Goal: Find specific page/section: Find specific page/section

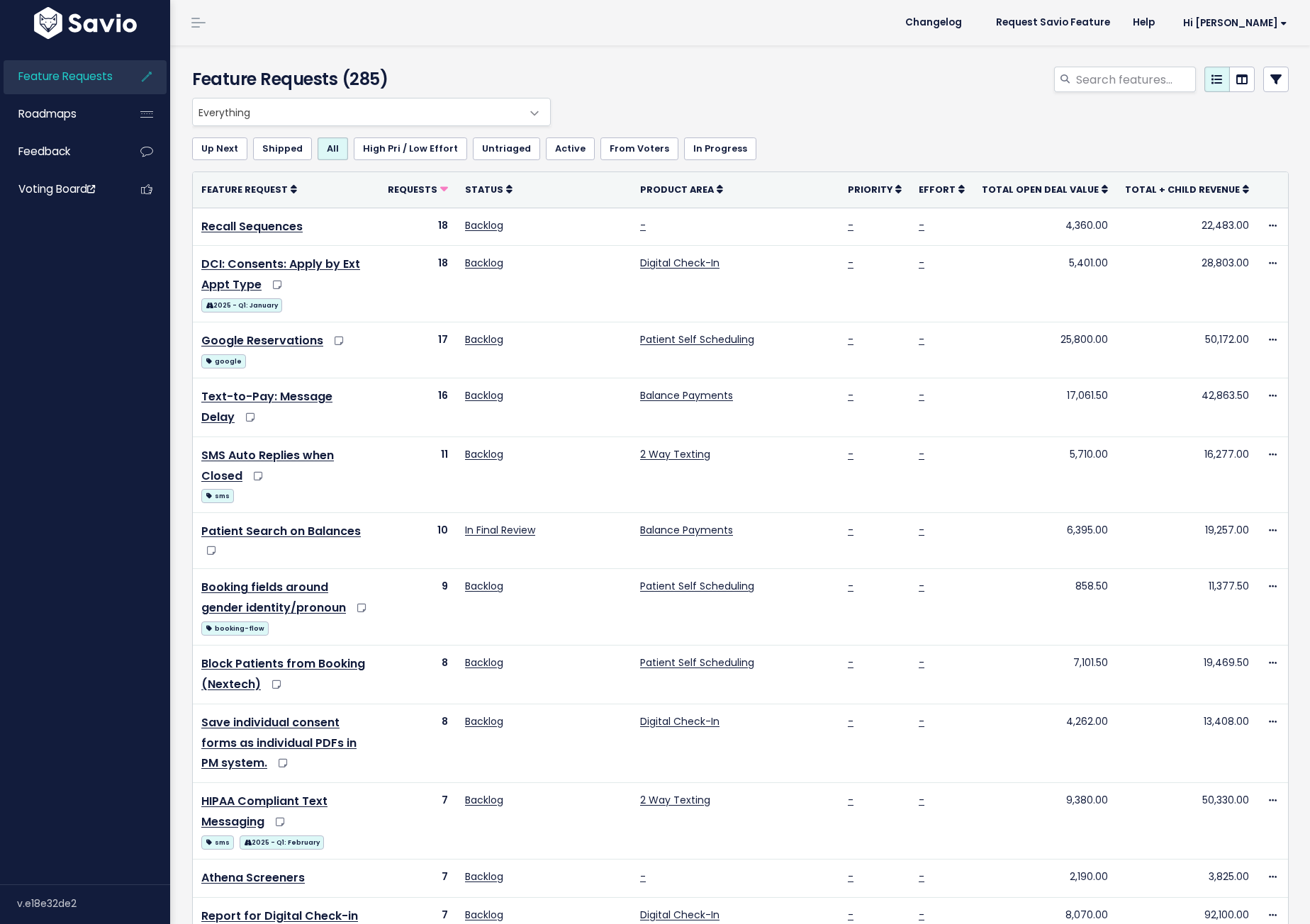
click at [282, 114] on span "Everything" at bounding box center [357, 112] width 329 height 27
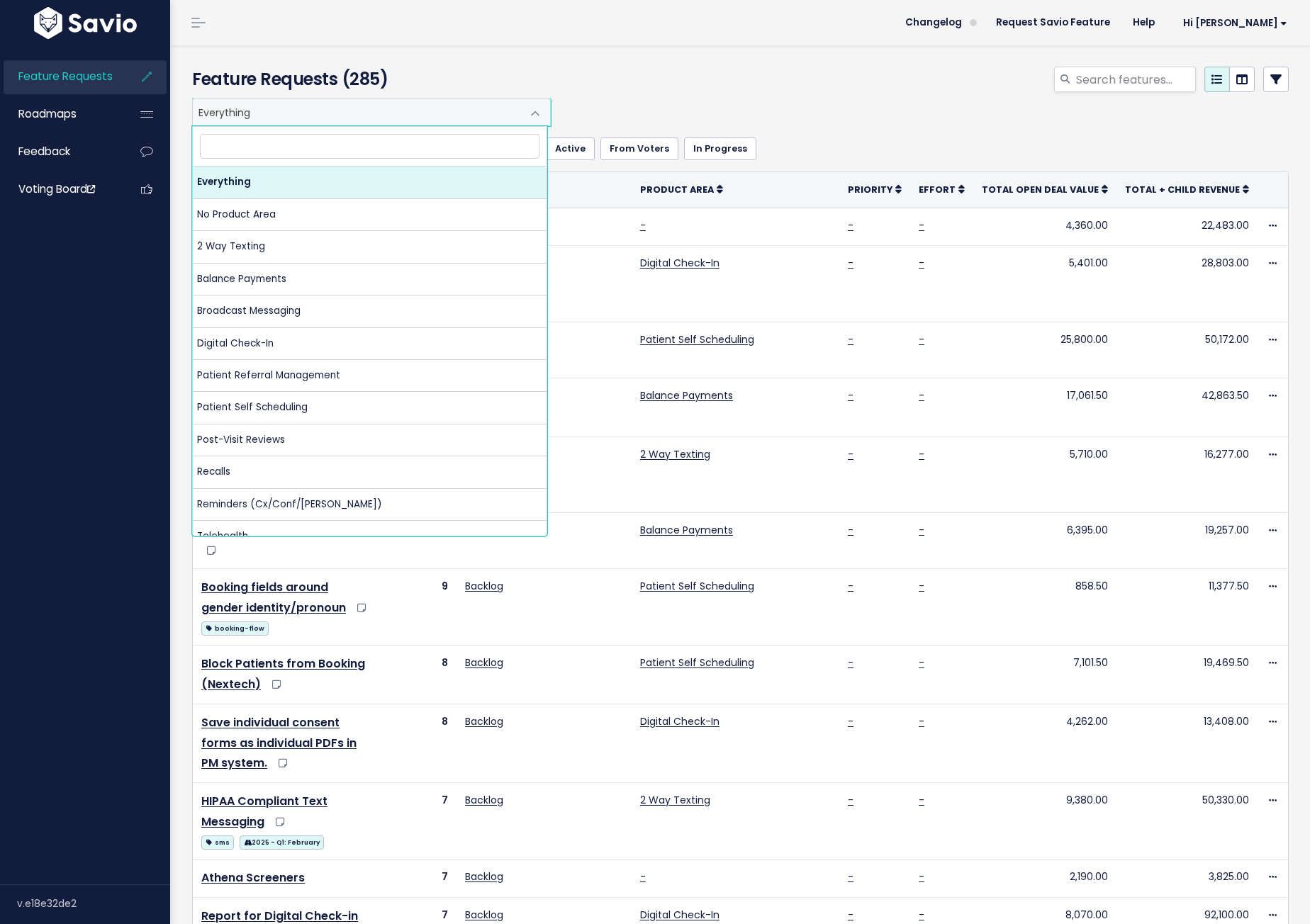
drag, startPoint x: 760, startPoint y: 108, endPoint x: 1112, endPoint y: 97, distance: 352.2
click at [761, 108] on div "Everything No Product Area 2 Way Texting Balance Payments Broadcast Messaging D…" at bounding box center [737, 111] width 1097 height 28
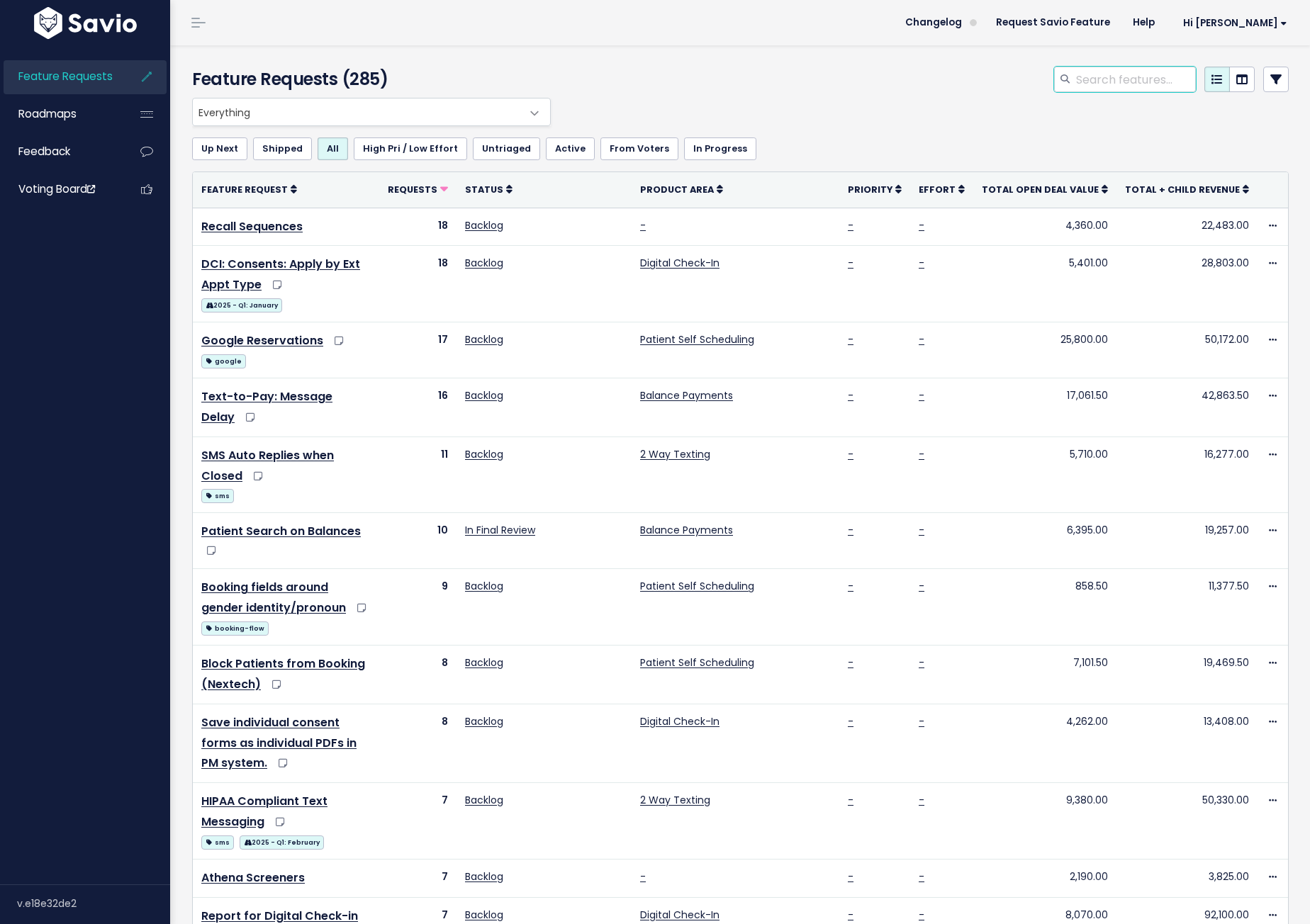
click at [1119, 84] on input "search" at bounding box center [1135, 80] width 121 height 25
type input "voice reminder"
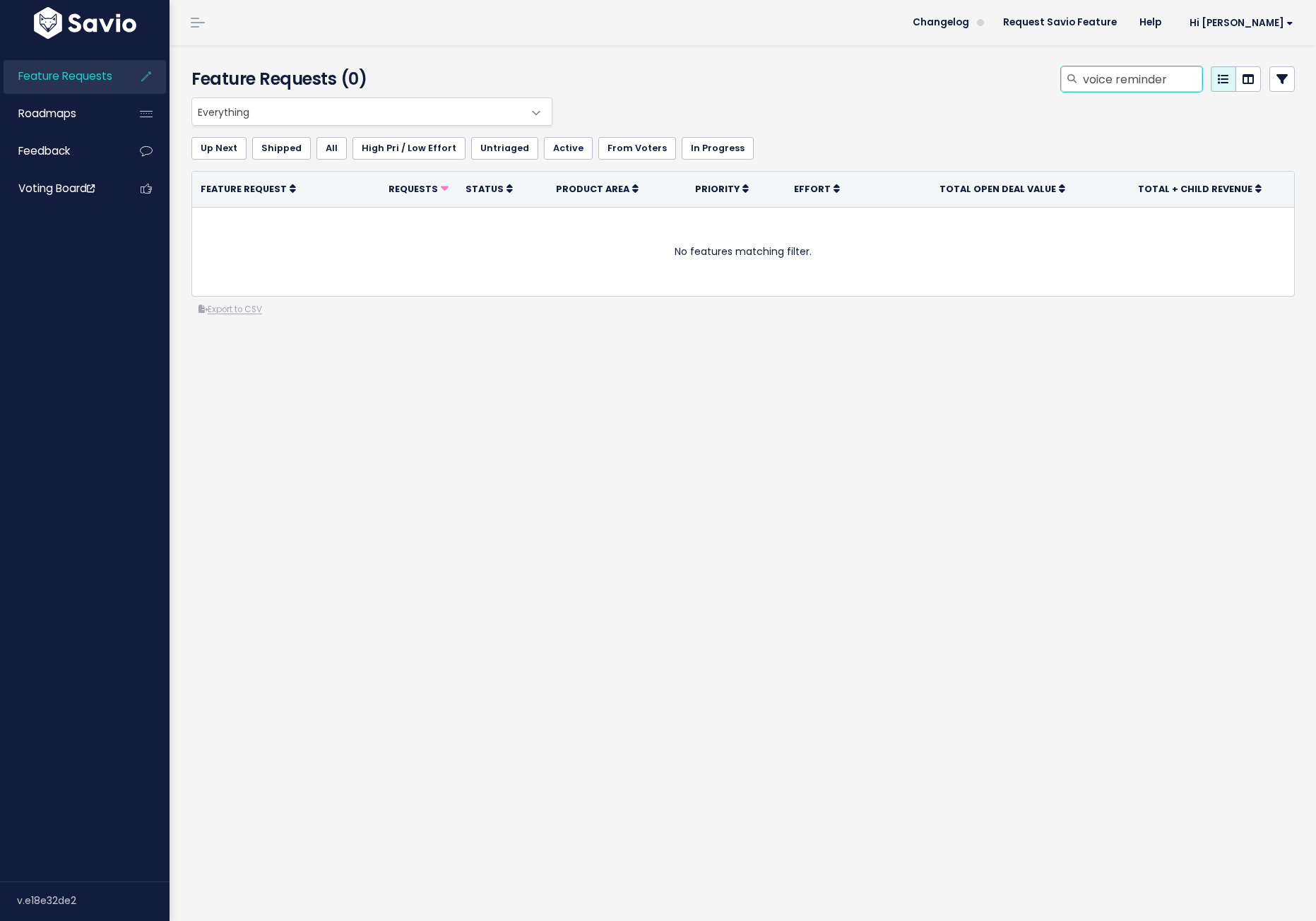
click at [1144, 77] on input "voice reminder" at bounding box center [1141, 79] width 121 height 25
click at [1061, 80] on div at bounding box center [1071, 79] width 21 height 25
click at [1081, 77] on input "voice reminder" at bounding box center [1141, 79] width 121 height 25
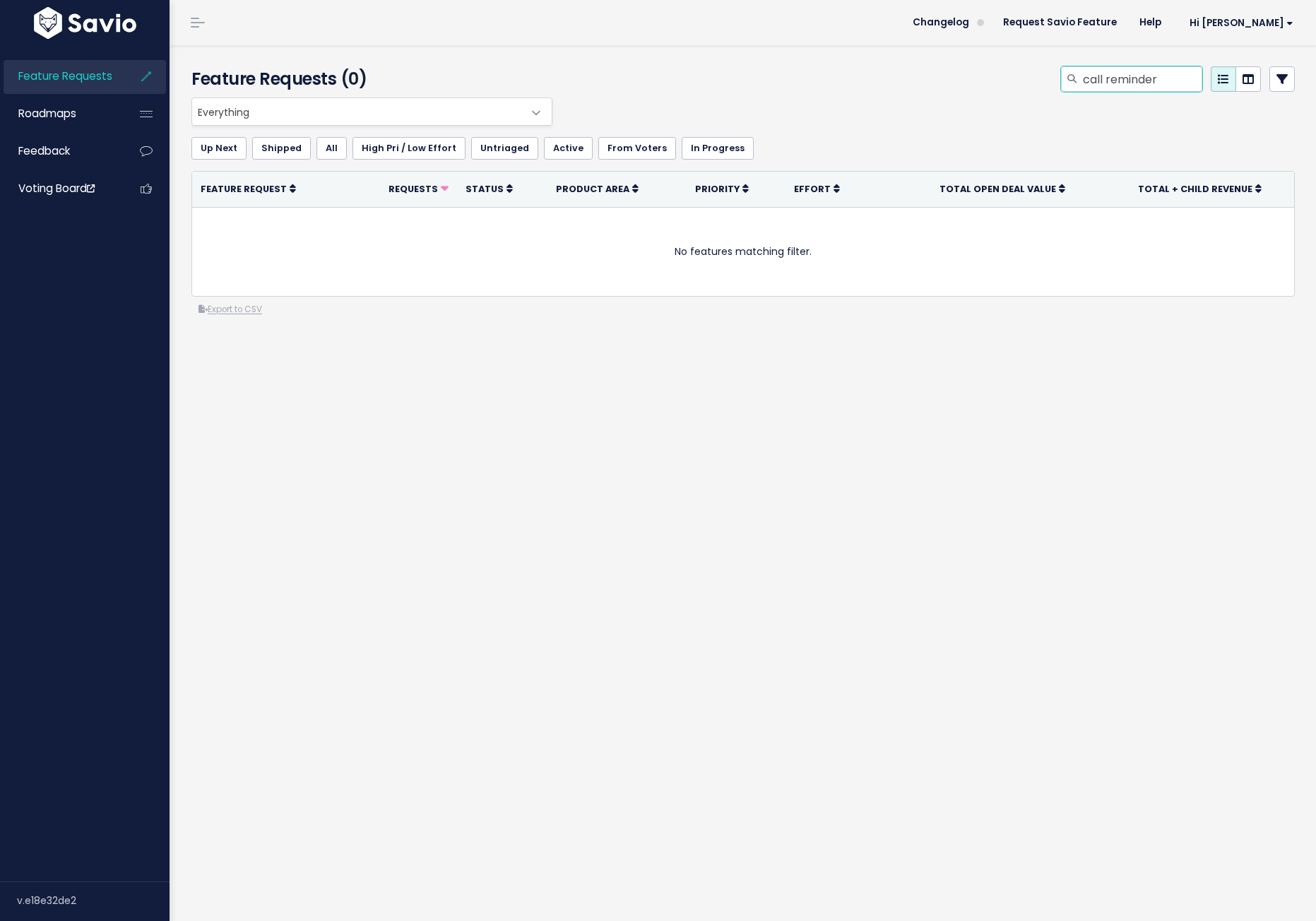
type input "call reminder"
click at [1090, 78] on input "call reminder" at bounding box center [1141, 79] width 121 height 25
click at [1090, 79] on input "call reminder" at bounding box center [1141, 79] width 121 height 25
type input "phone"
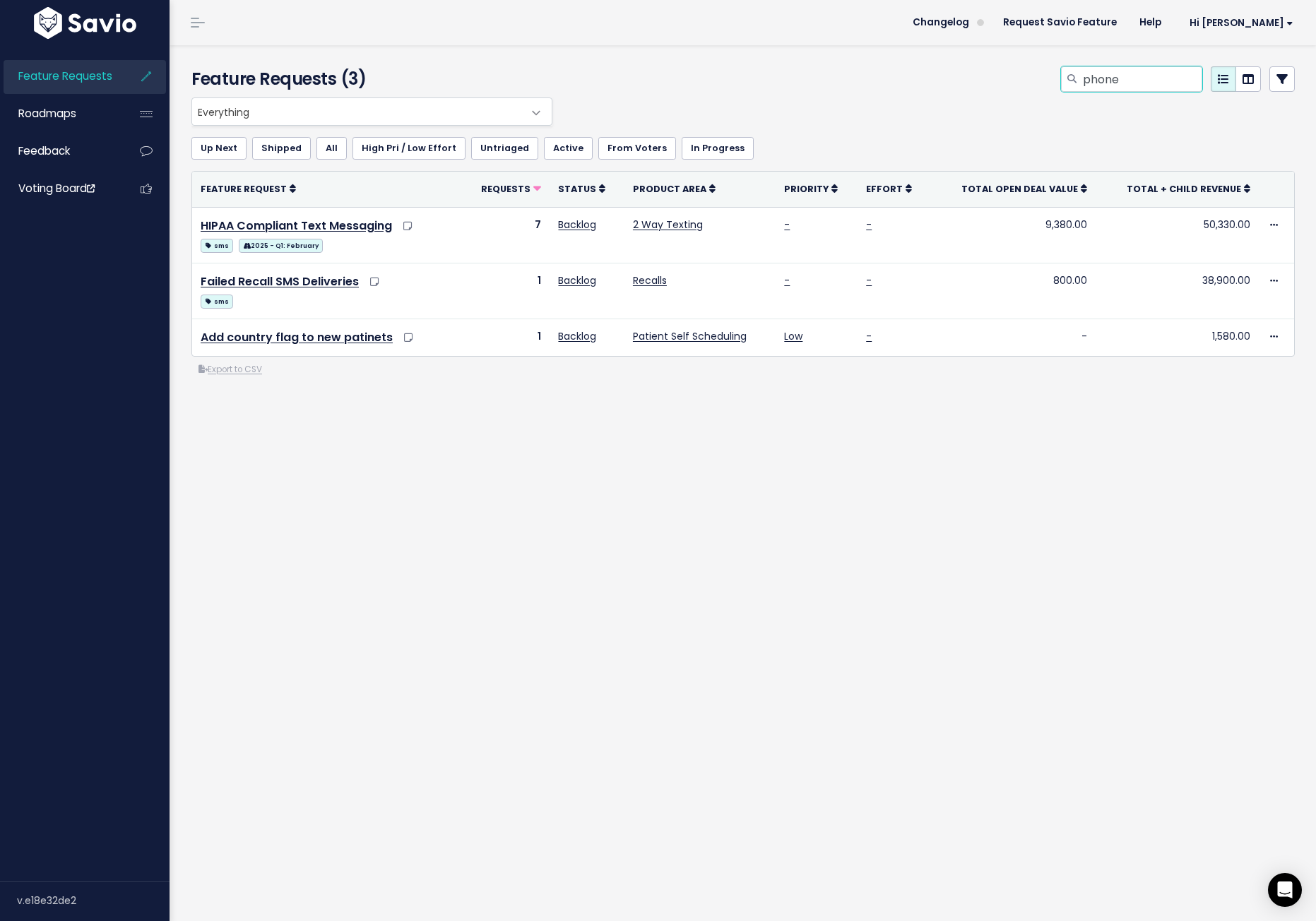
click at [1144, 85] on input "phone" at bounding box center [1141, 79] width 121 height 25
click at [1107, 79] on input "phone" at bounding box center [1141, 79] width 121 height 25
click at [1107, 79] on input "phone" at bounding box center [1141, 79] width 121 height 25
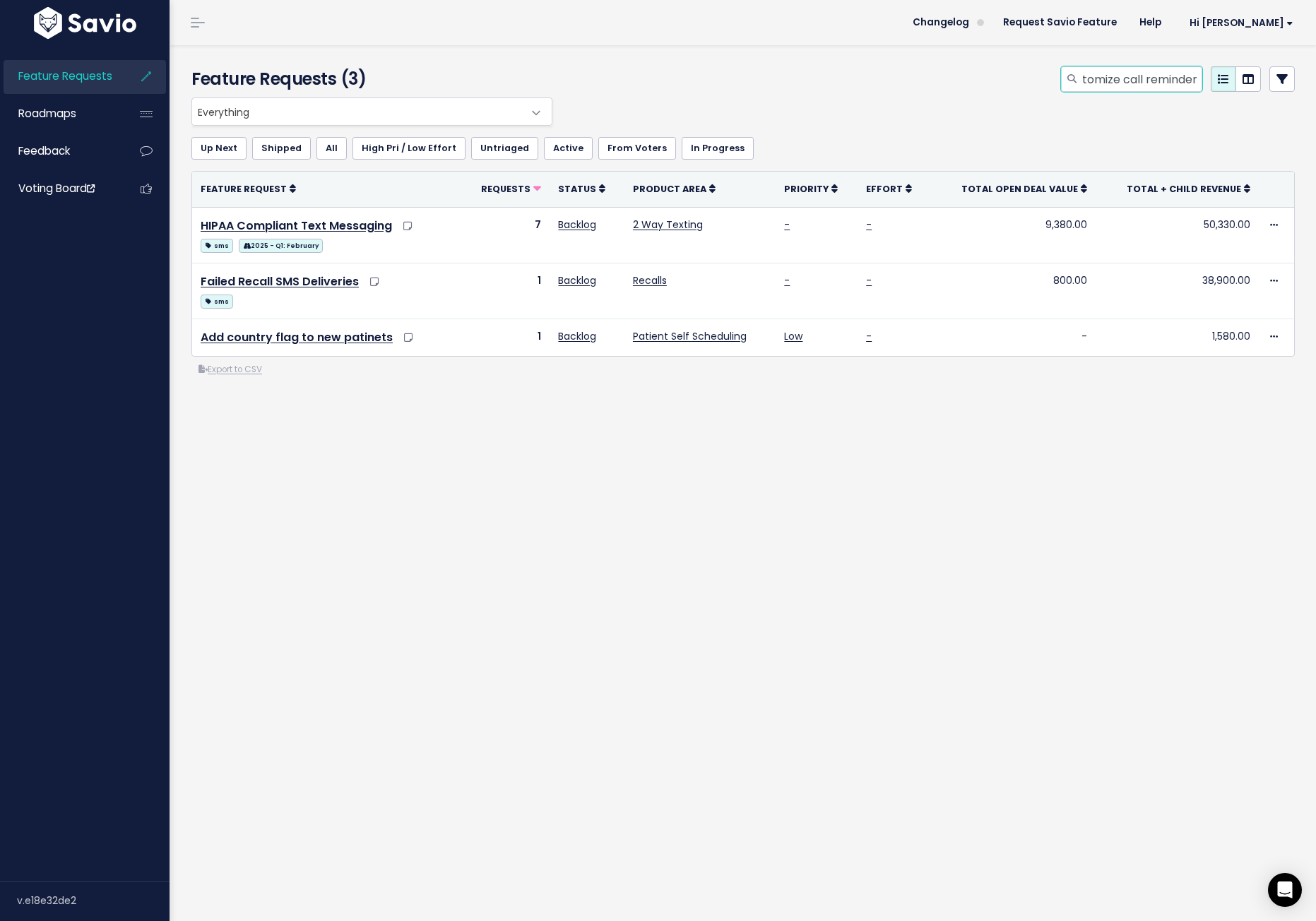
type input "customize call reminder"
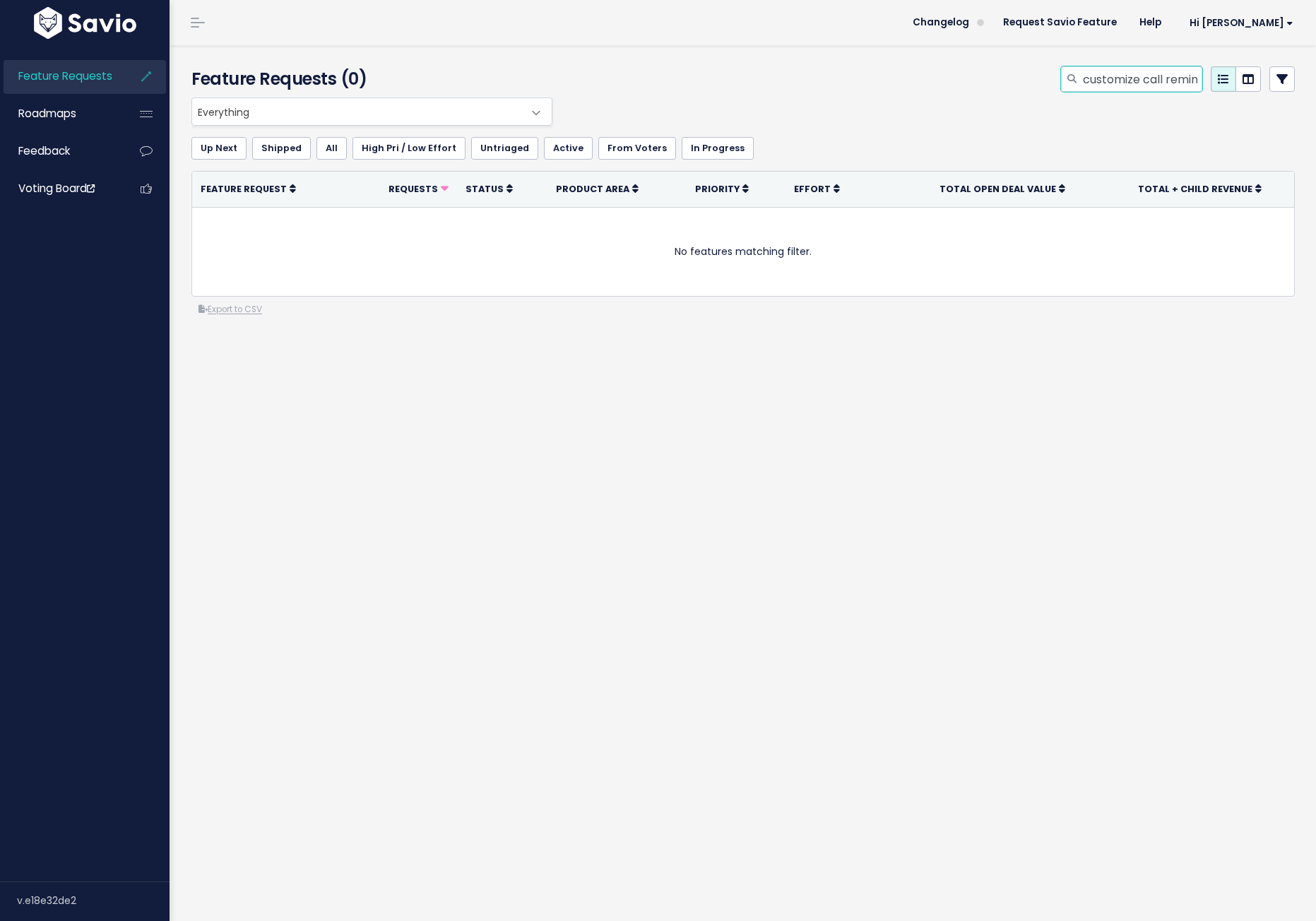
click at [1126, 75] on input "customize call reminder" at bounding box center [1141, 79] width 121 height 25
type input "call reminder"
click at [1158, 78] on input "call reminder" at bounding box center [1141, 79] width 121 height 25
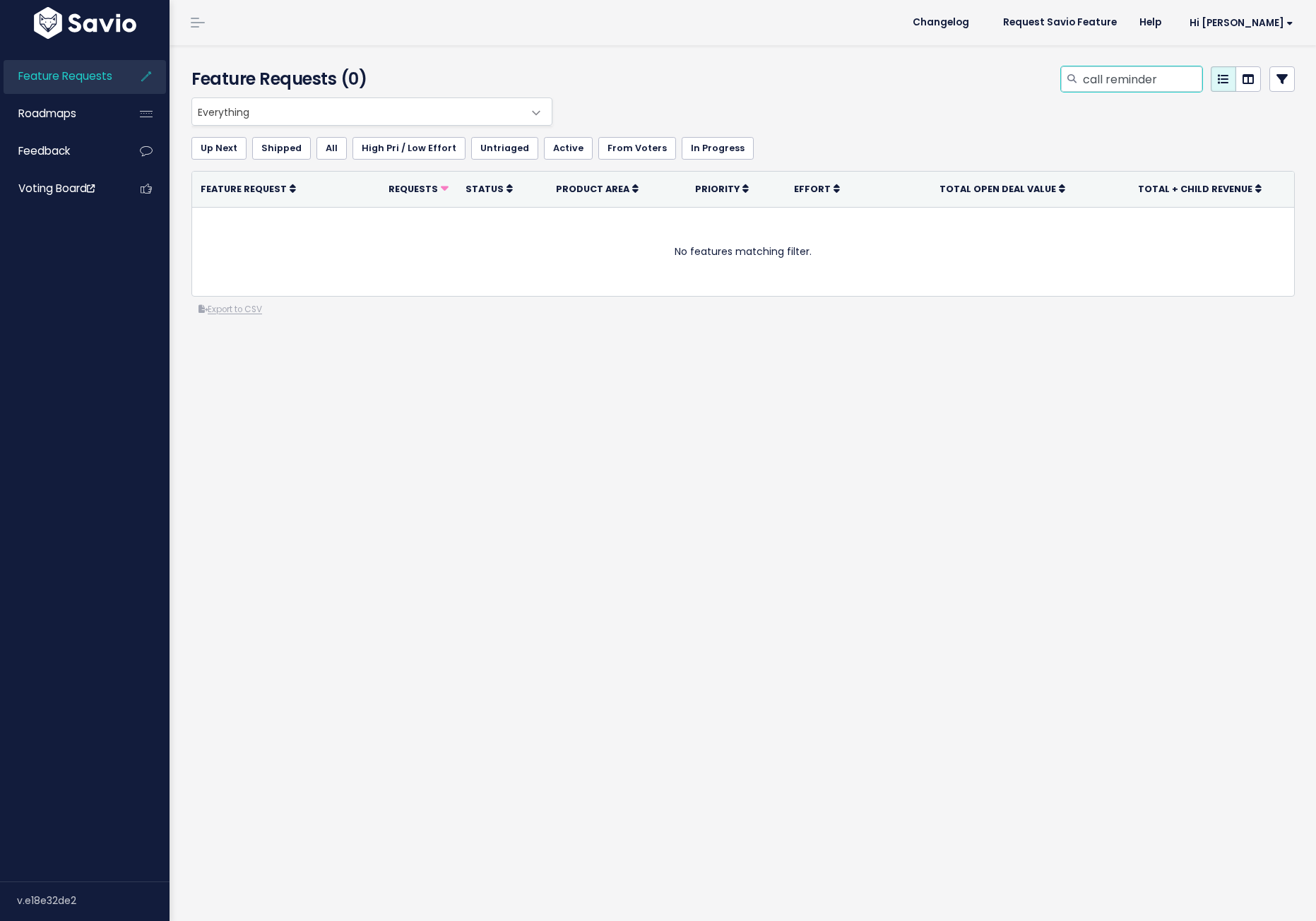
click at [1158, 78] on input "call reminder" at bounding box center [1141, 79] width 121 height 25
type input "call"
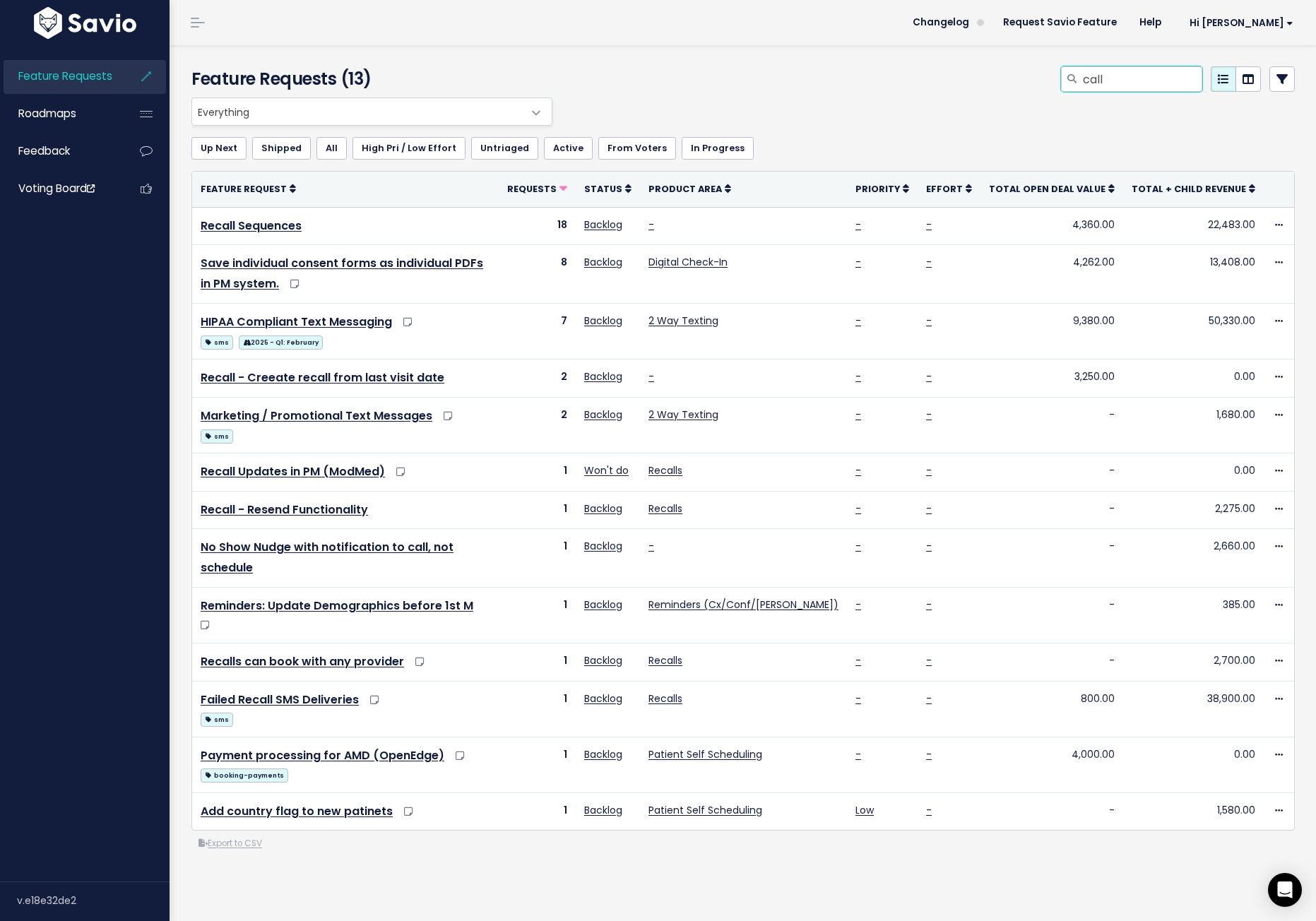
click at [1117, 82] on input "call" at bounding box center [1141, 79] width 121 height 25
type input "reminder"
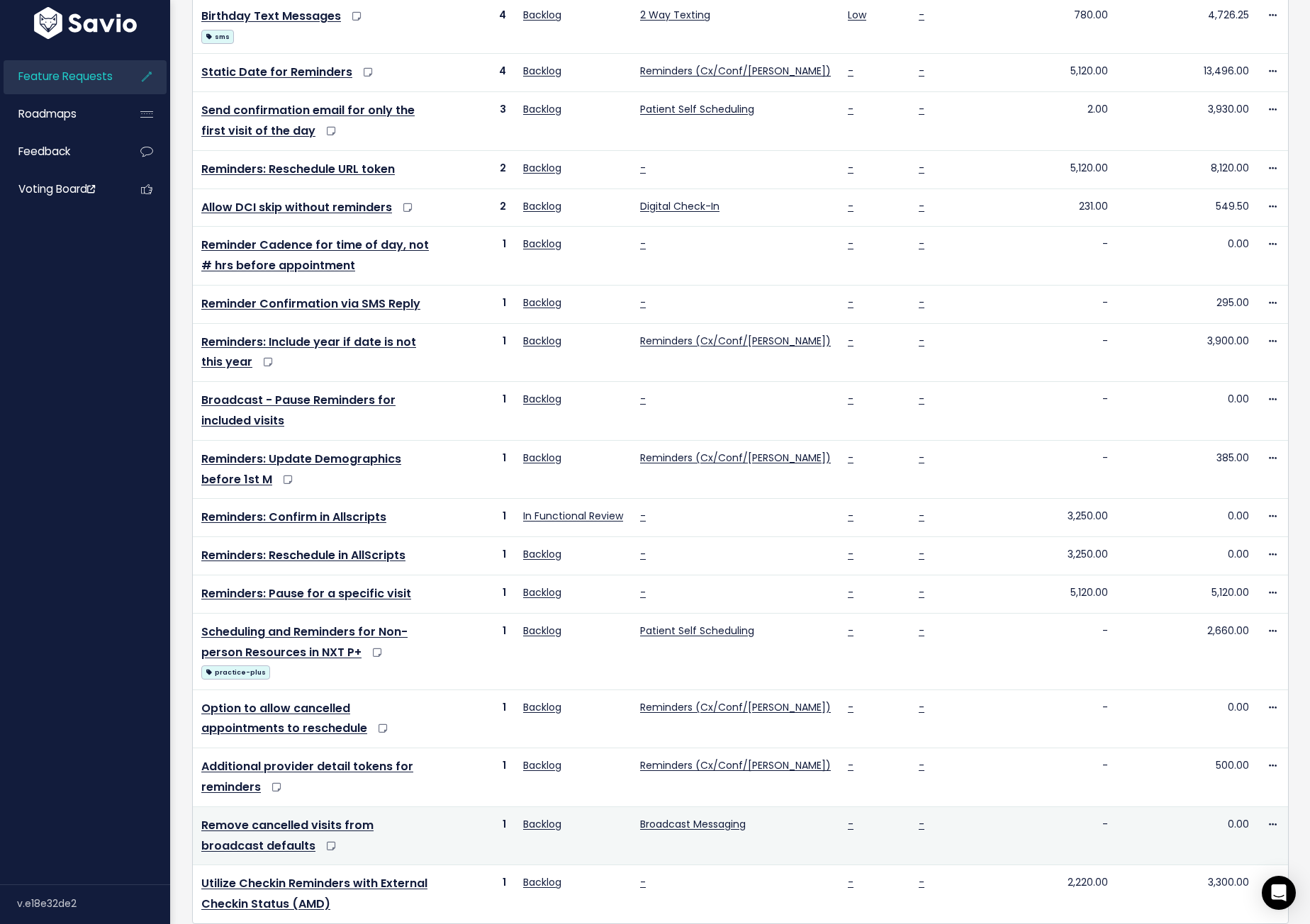
scroll to position [313, 0]
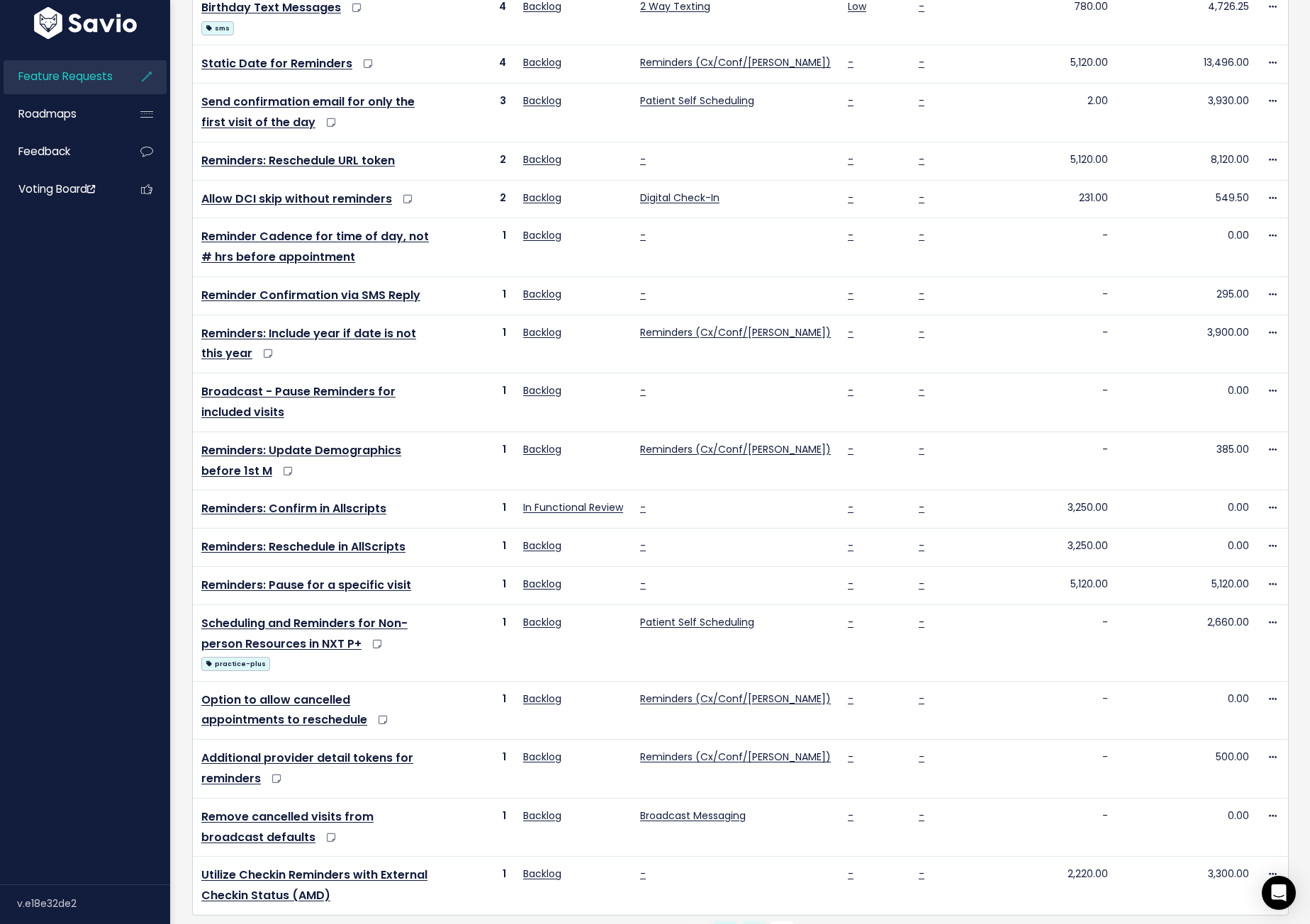
click at [748, 921] on link "2" at bounding box center [754, 932] width 23 height 23
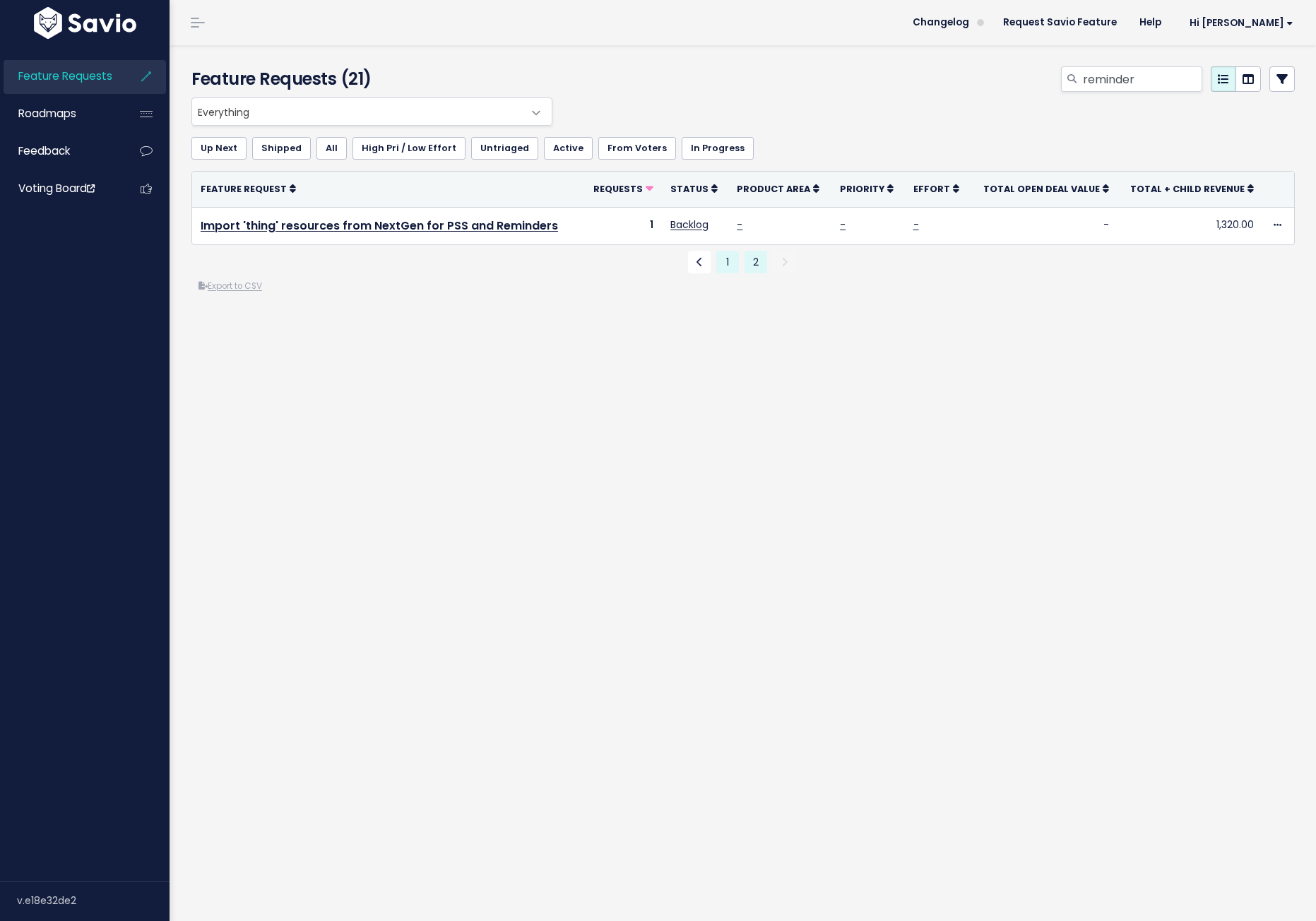
click at [718, 270] on link "1" at bounding box center [727, 262] width 23 height 23
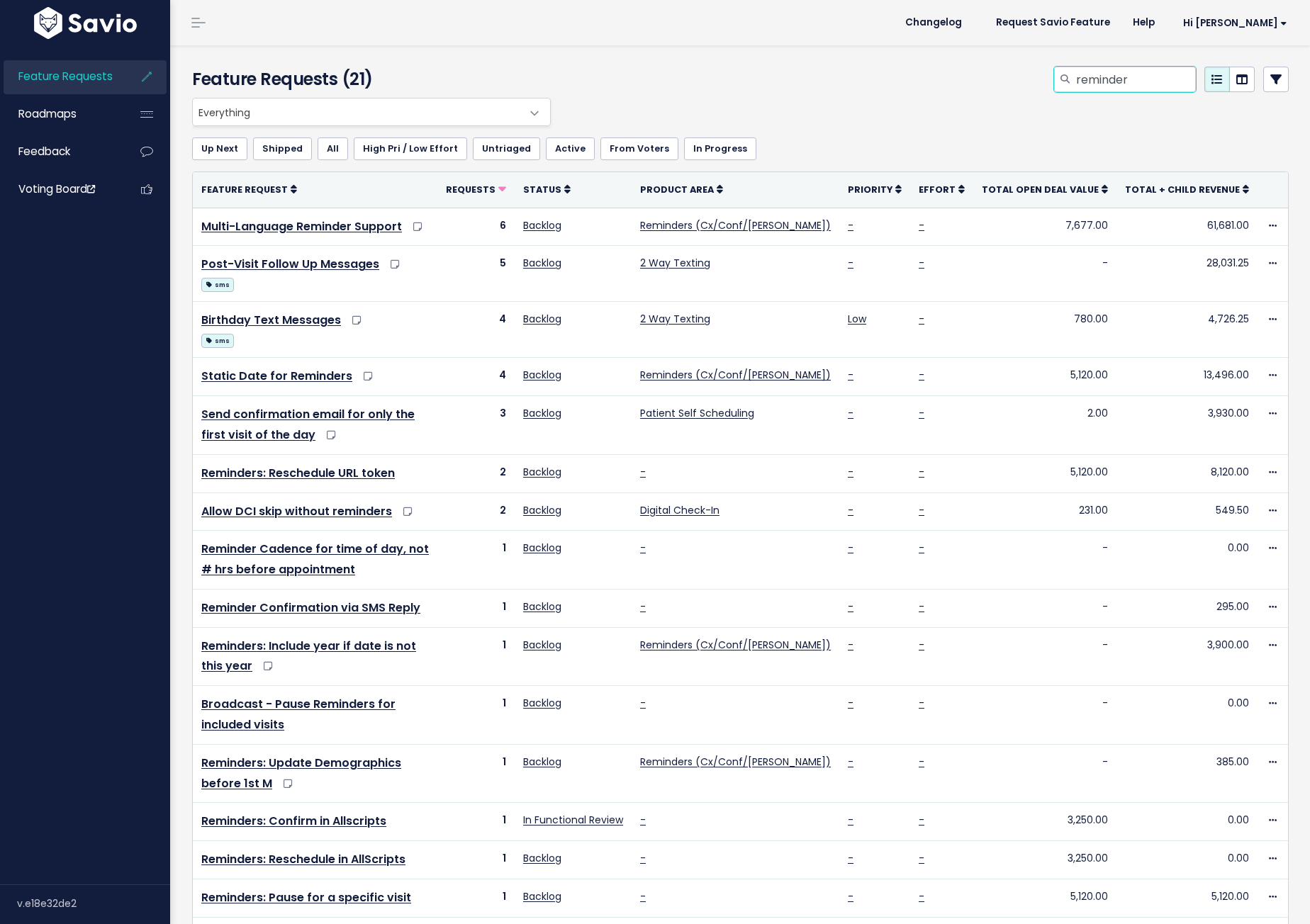
click at [1167, 75] on input "reminder" at bounding box center [1135, 80] width 121 height 25
click at [1236, 75] on icon at bounding box center [1241, 79] width 11 height 11
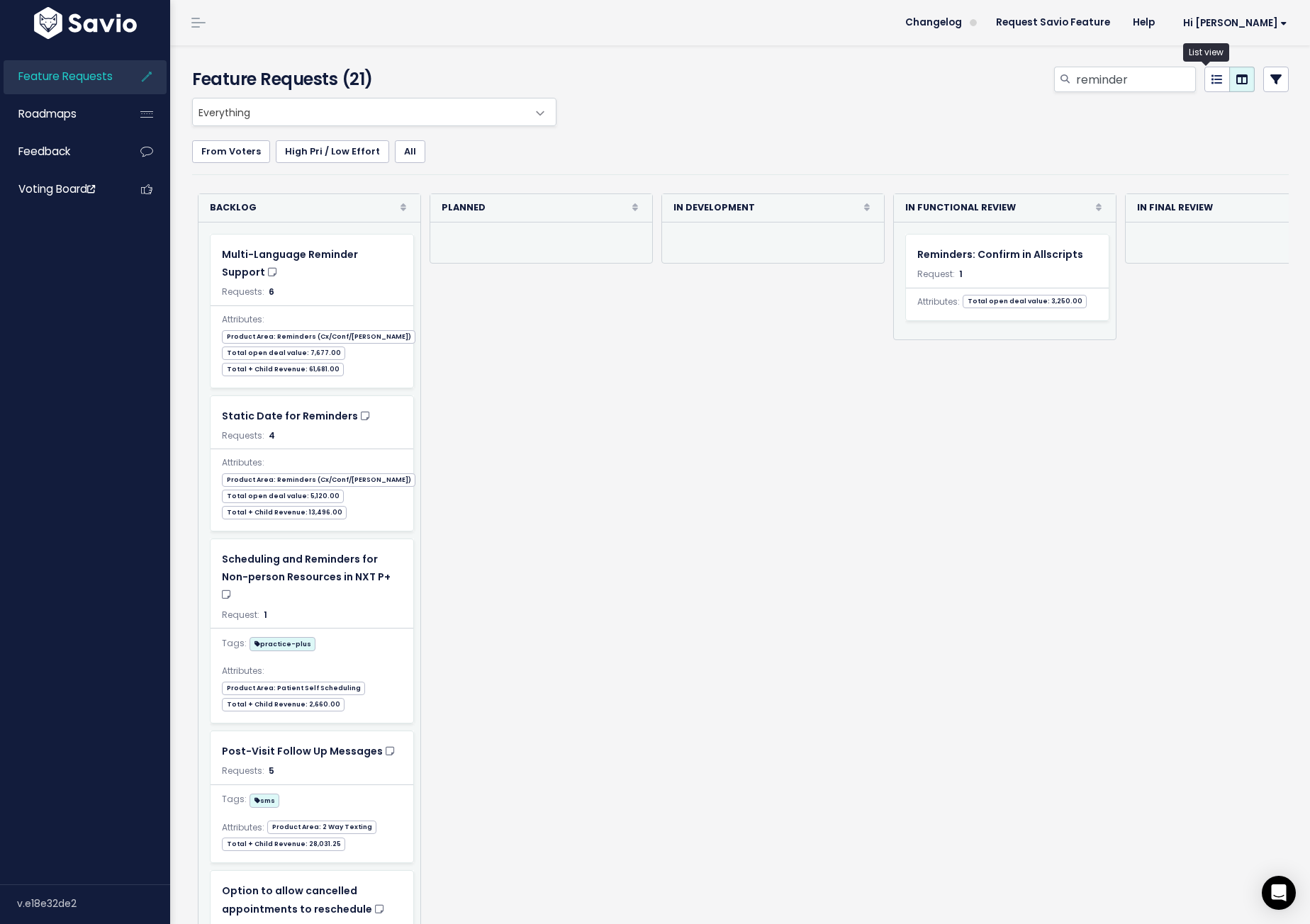
click at [1212, 75] on icon at bounding box center [1217, 79] width 11 height 11
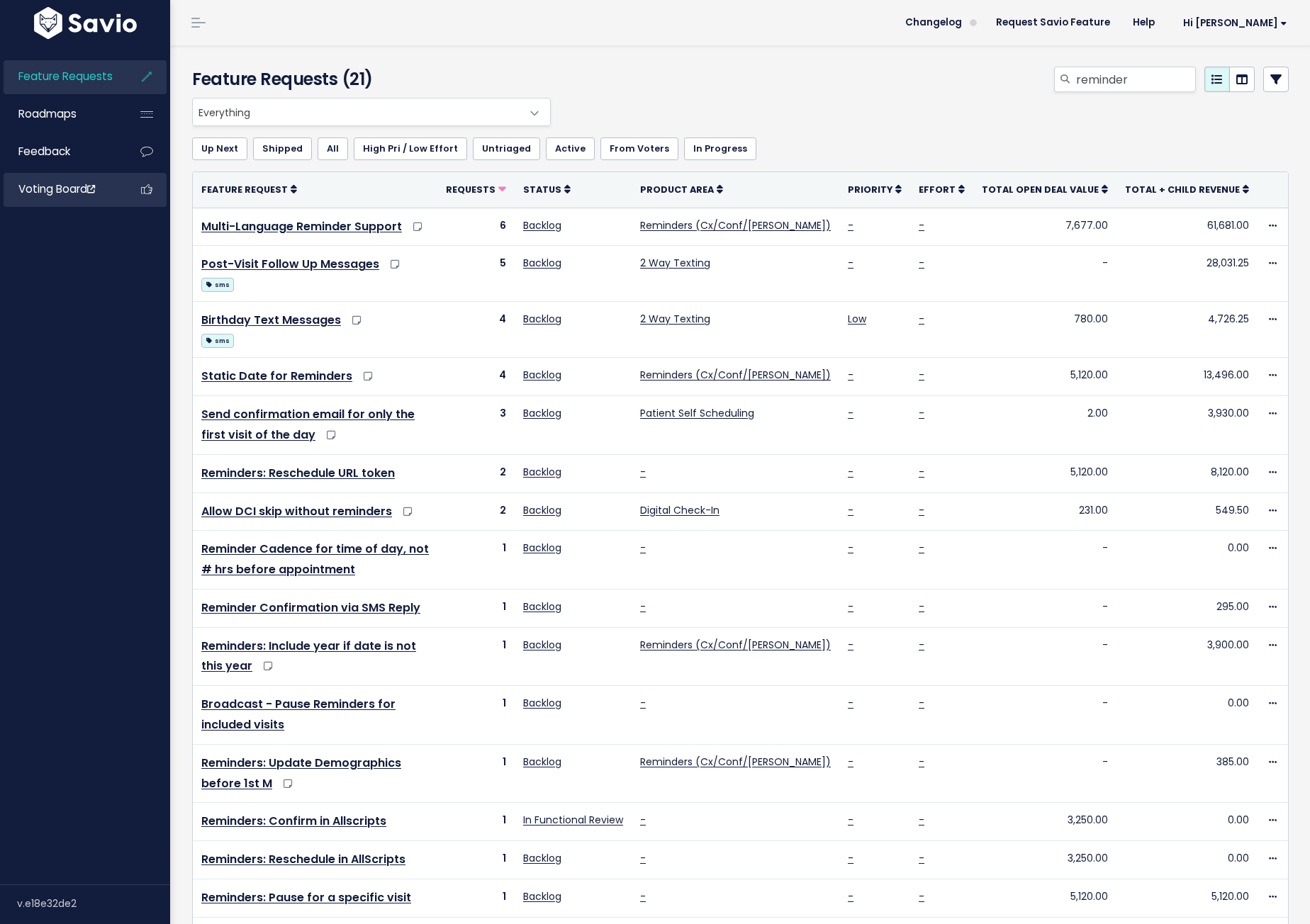
click at [85, 189] on span "Voting Board" at bounding box center [57, 189] width 76 height 15
click at [1119, 82] on input "reminder" at bounding box center [1135, 80] width 121 height 25
type input "custom"
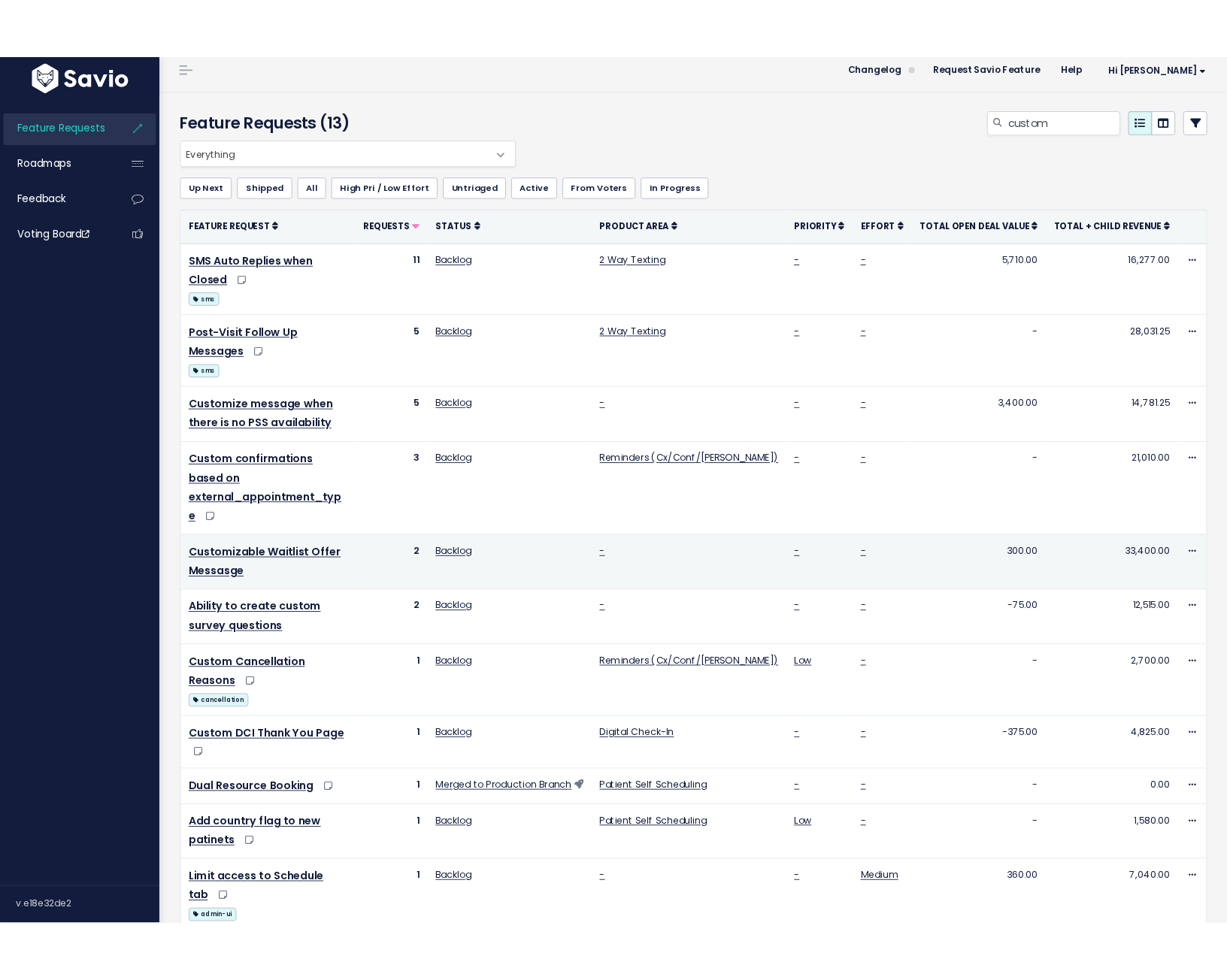
scroll to position [38, 0]
